Goal: Transaction & Acquisition: Obtain resource

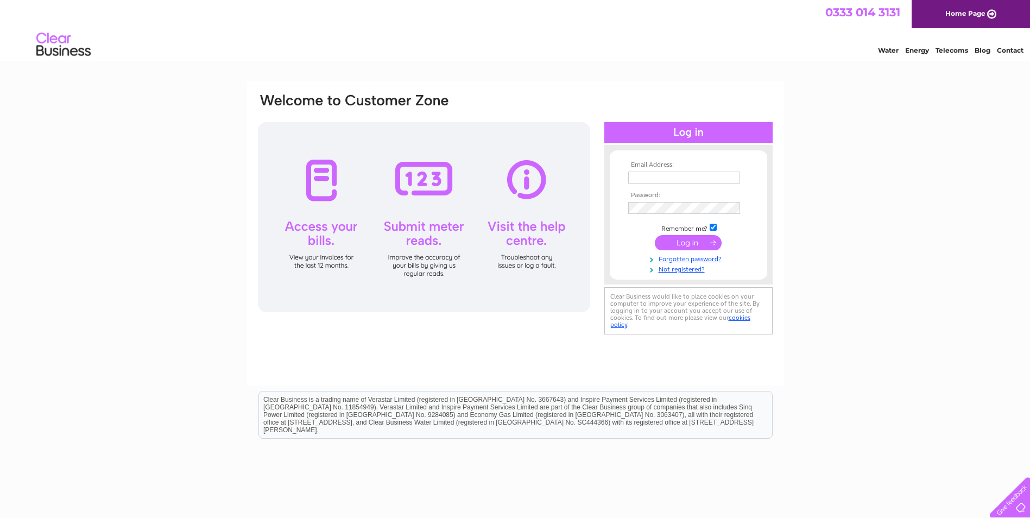
type input "sandrawatt108@hotmail.com"
click at [691, 245] on input "submit" at bounding box center [688, 242] width 67 height 15
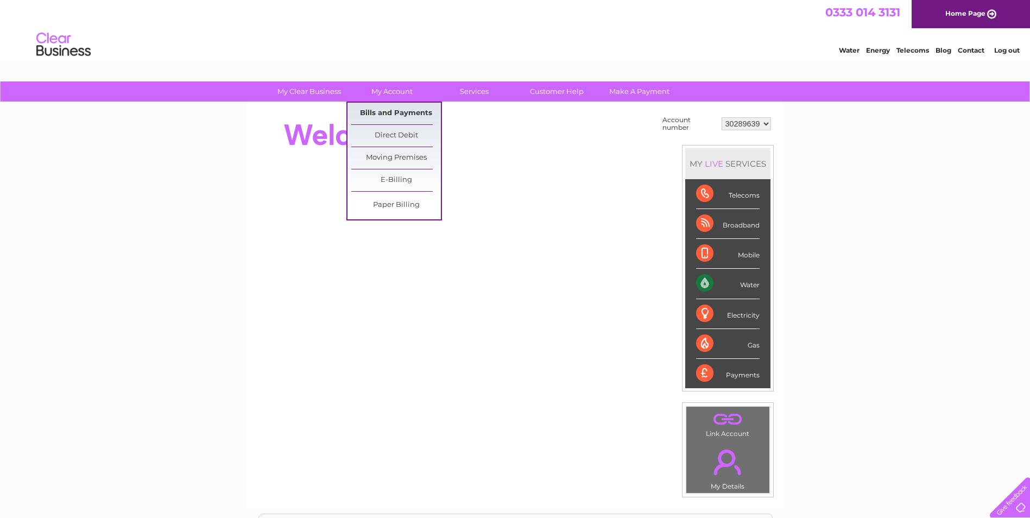
click at [391, 113] on link "Bills and Payments" at bounding box center [396, 114] width 90 height 22
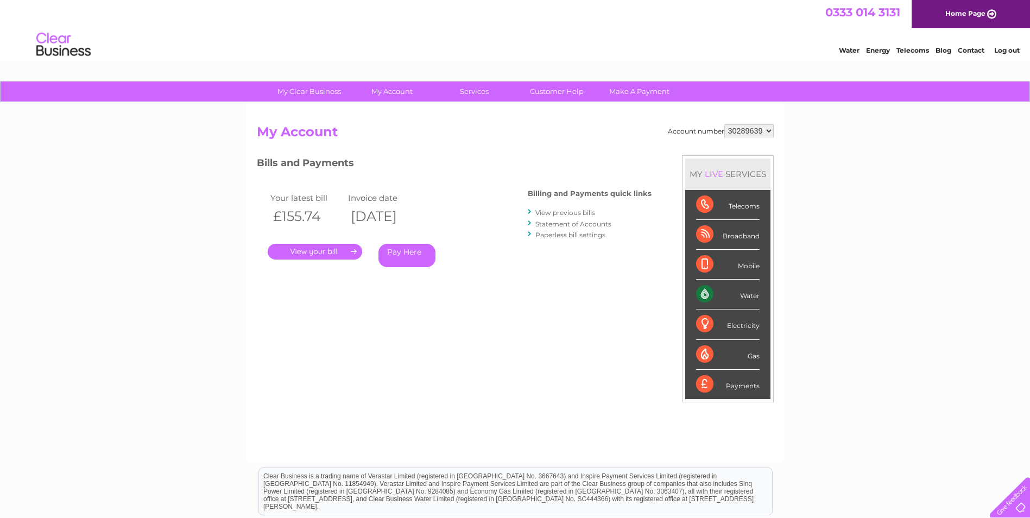
click at [309, 250] on link "." at bounding box center [315, 252] width 94 height 16
click at [561, 211] on link "View previous bills" at bounding box center [565, 212] width 60 height 8
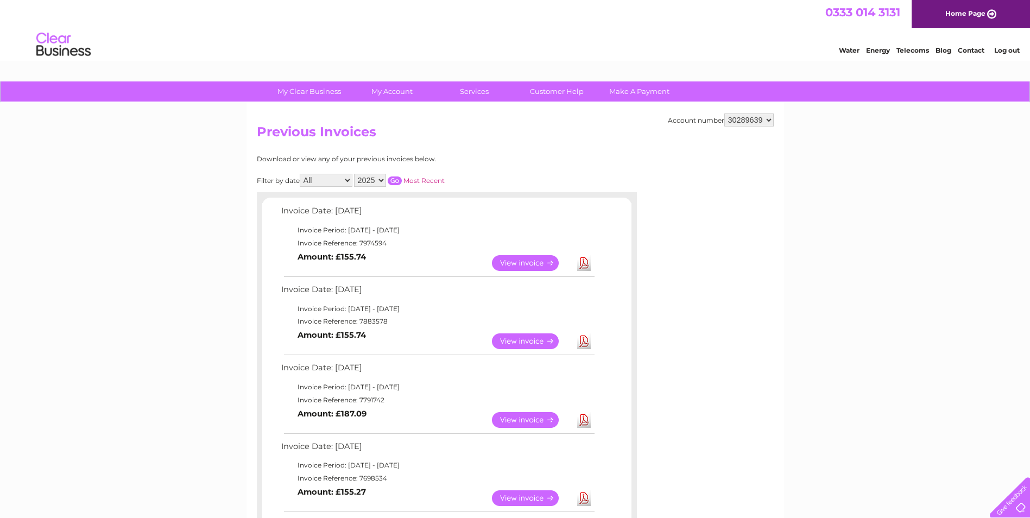
click at [522, 264] on link "View" at bounding box center [532, 263] width 80 height 16
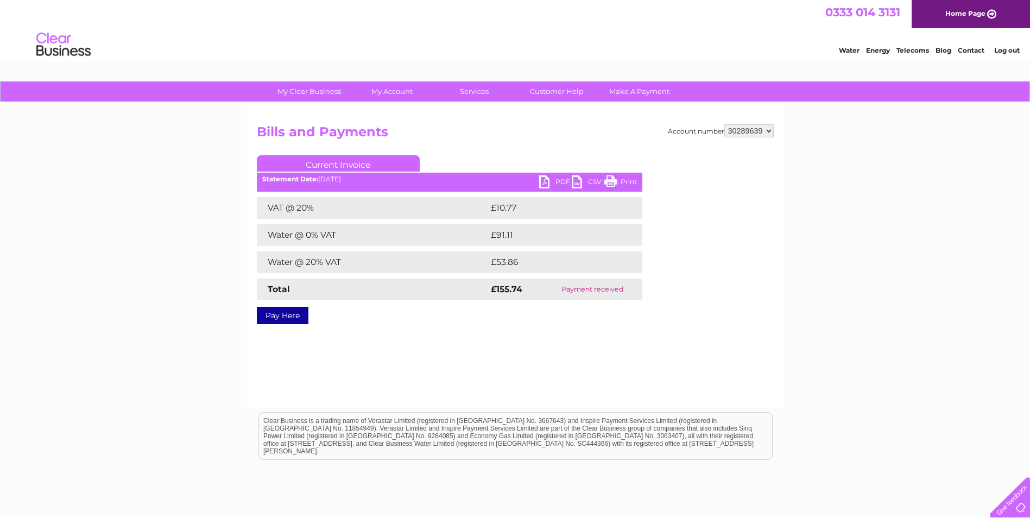
click at [563, 182] on link "PDF" at bounding box center [555, 183] width 33 height 16
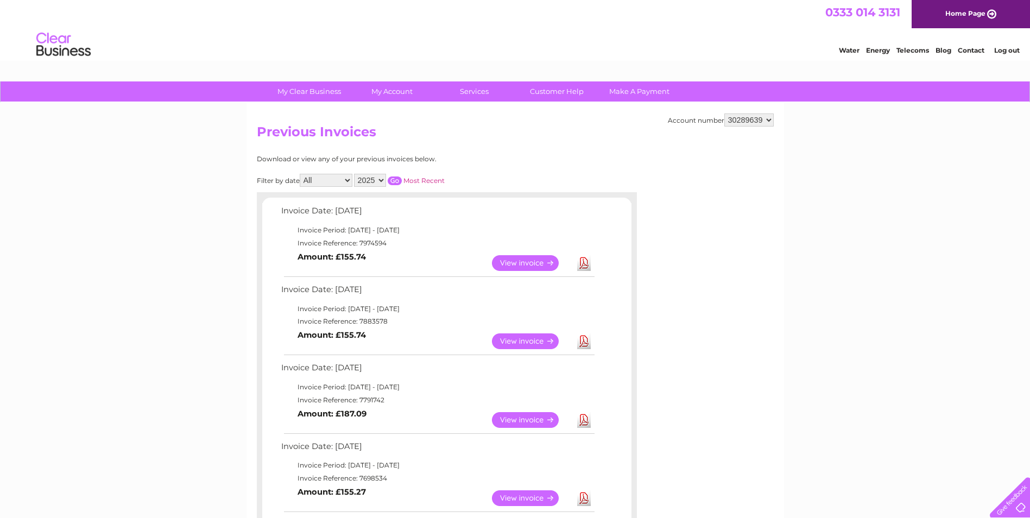
click at [521, 340] on link "View" at bounding box center [532, 341] width 80 height 16
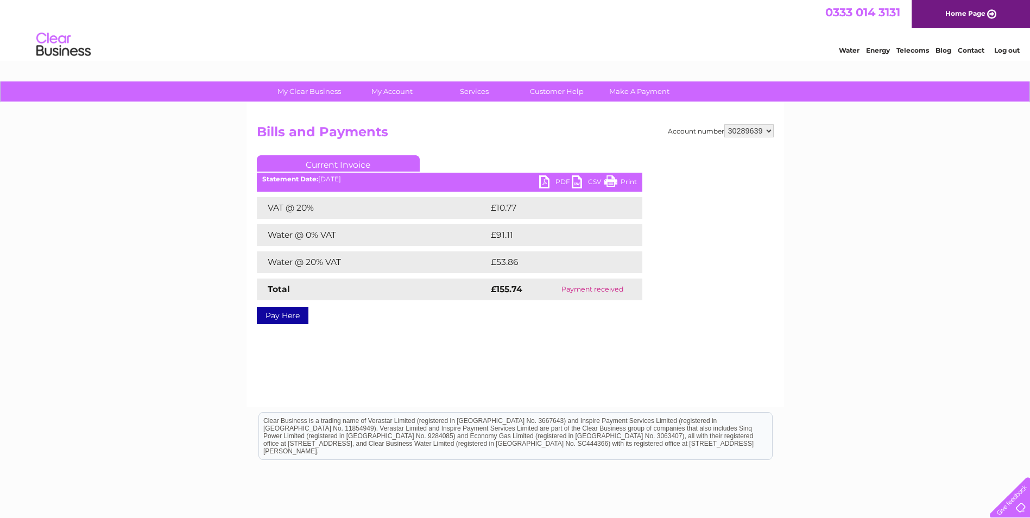
click at [561, 179] on link "PDF" at bounding box center [555, 183] width 33 height 16
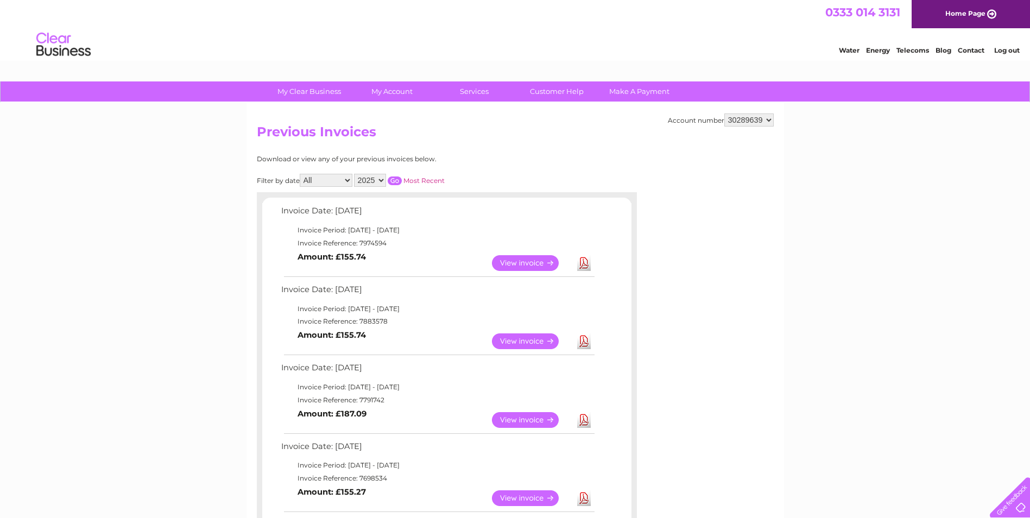
click at [524, 414] on link "View" at bounding box center [532, 420] width 80 height 16
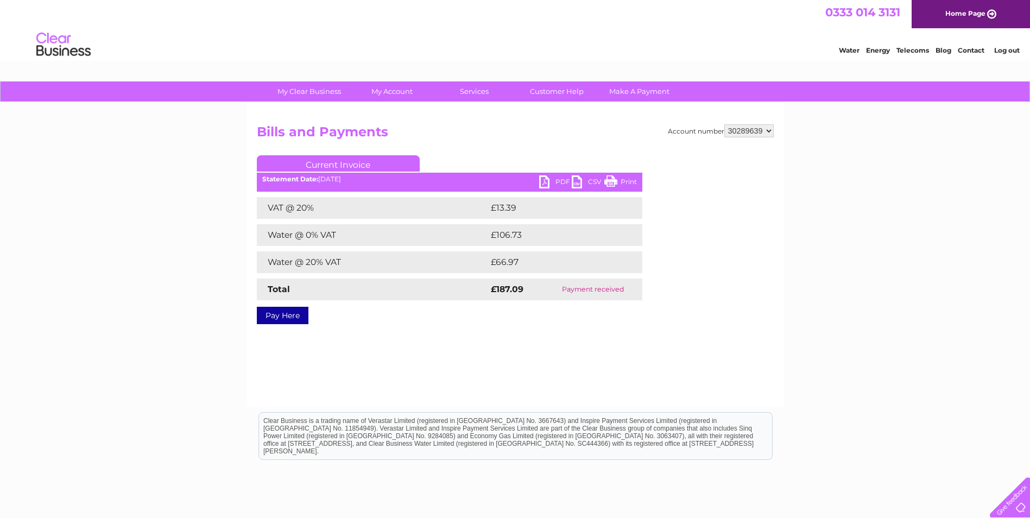
click at [554, 179] on link "PDF" at bounding box center [555, 183] width 33 height 16
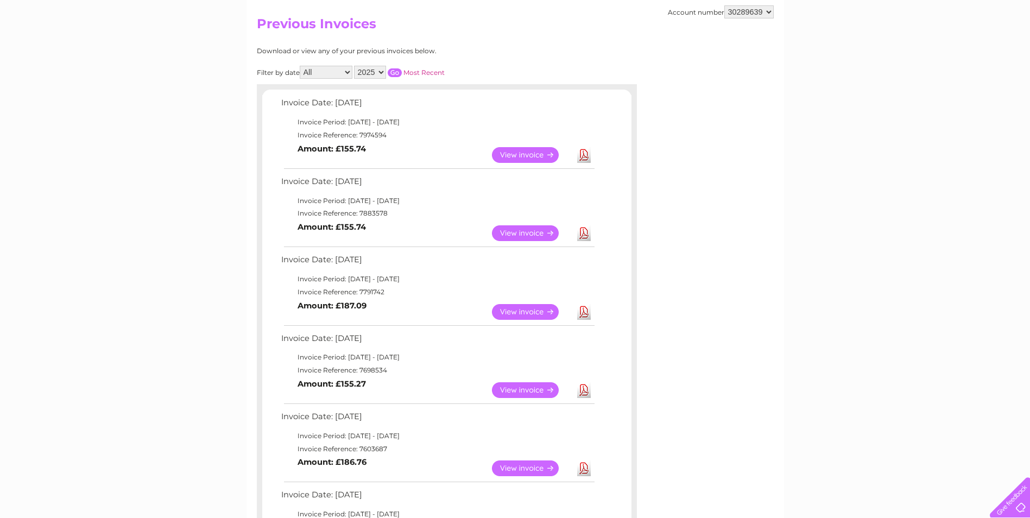
scroll to position [109, 0]
click at [516, 391] on link "View" at bounding box center [532, 390] width 80 height 16
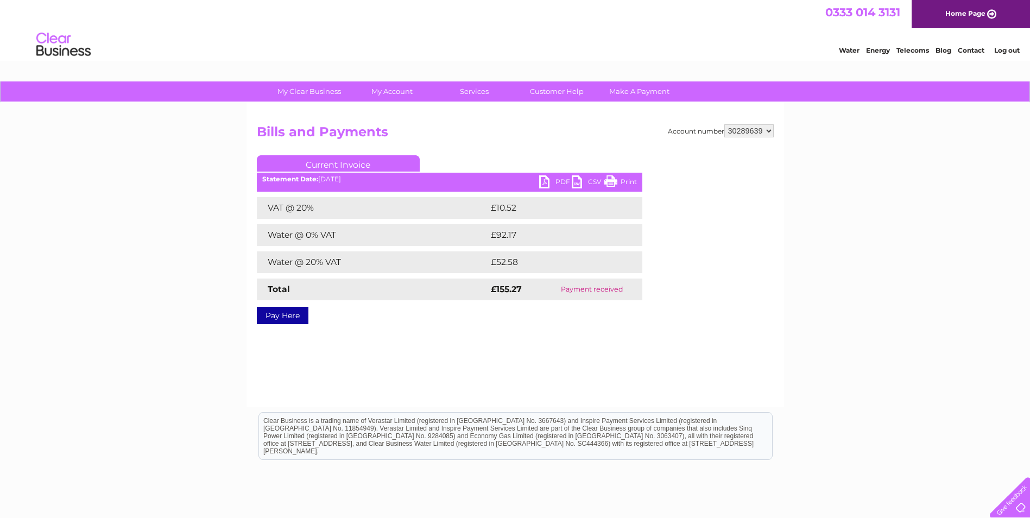
click at [561, 179] on link "PDF" at bounding box center [555, 183] width 33 height 16
